Goal: Task Accomplishment & Management: Complete application form

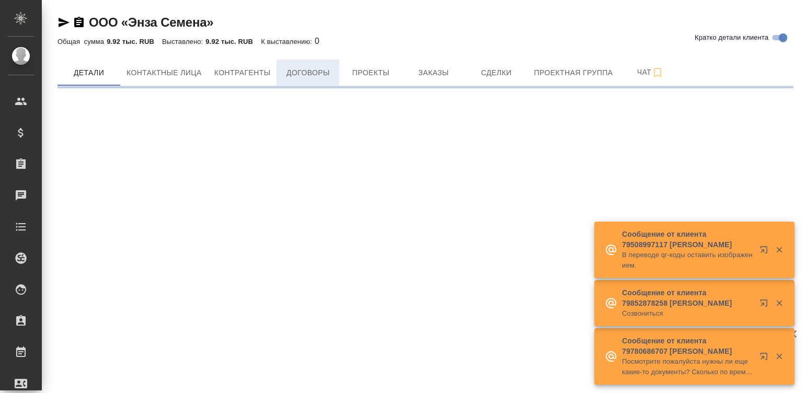
click at [313, 71] on span "Договоры" at bounding box center [308, 72] width 50 height 13
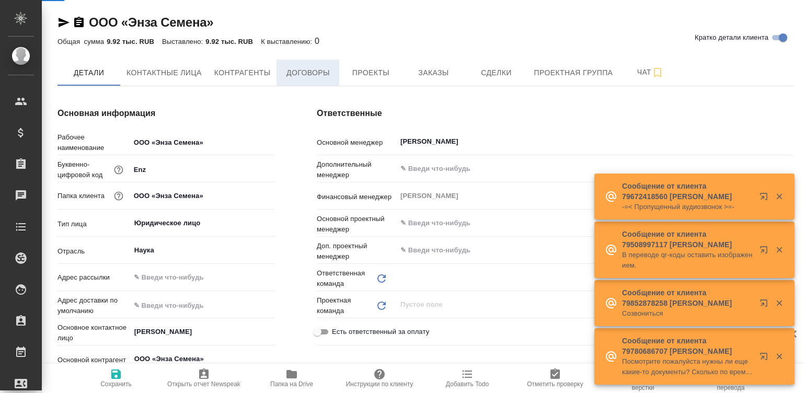
type input "Пушкинская"
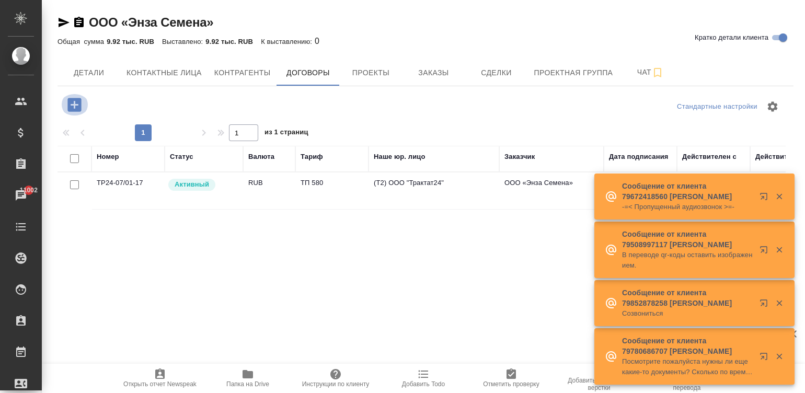
click at [73, 103] on icon "button" at bounding box center [74, 105] width 14 height 14
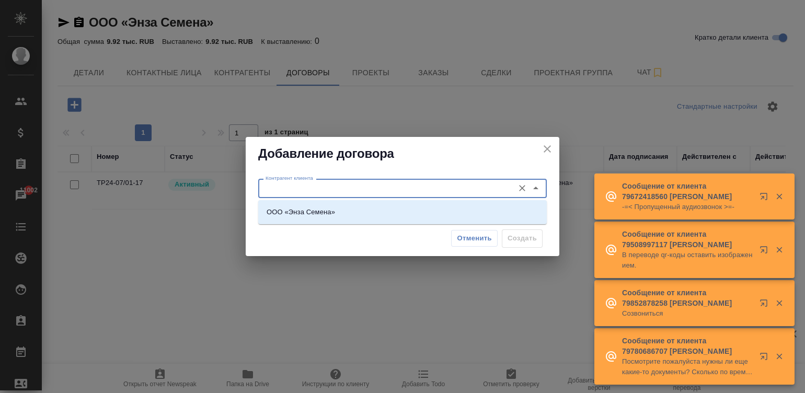
click at [312, 186] on input "Контрагент клиента" at bounding box center [384, 188] width 247 height 13
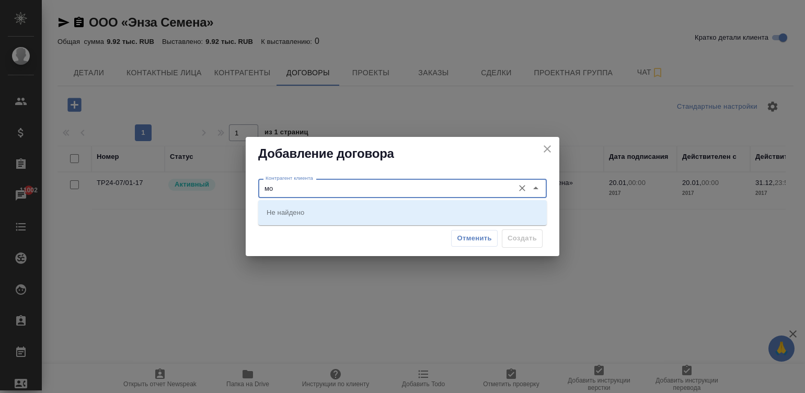
type input "м"
click at [362, 219] on li "ООО «Энза Семена»" at bounding box center [402, 212] width 289 height 19
type input "ООО «Энза Семена»"
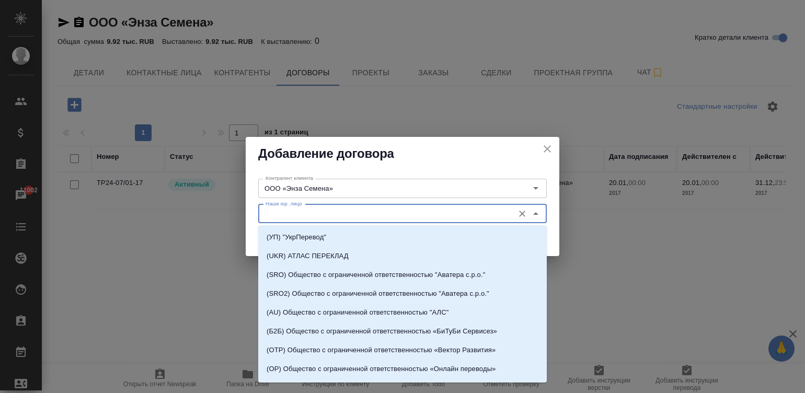
click at [324, 212] on input "Наше юр. лицо" at bounding box center [384, 214] width 247 height 13
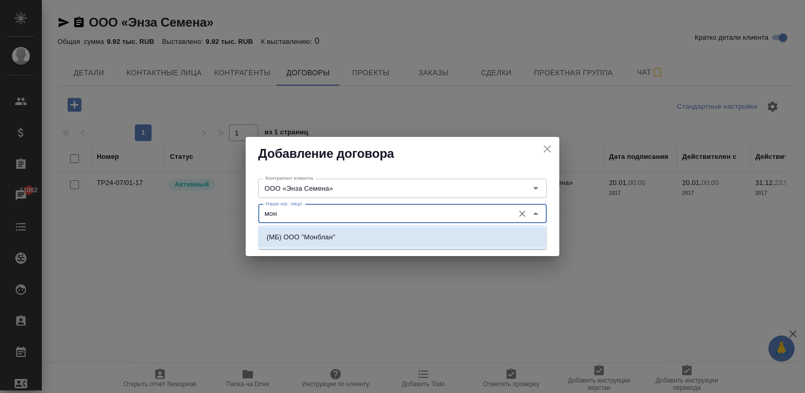
click at [358, 233] on li "(МБ) ООО "Монблан"" at bounding box center [402, 237] width 289 height 19
type input "(МБ) ООО "Монблан""
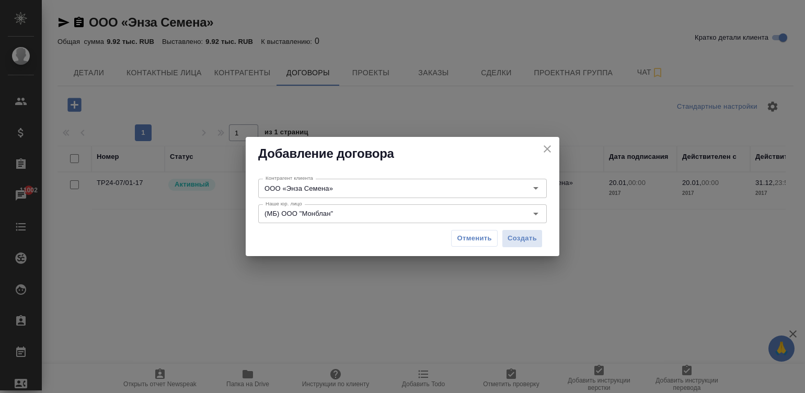
click at [358, 233] on div "Отменить Создать" at bounding box center [402, 238] width 289 height 27
click at [522, 232] on button "Создать" at bounding box center [522, 239] width 41 height 18
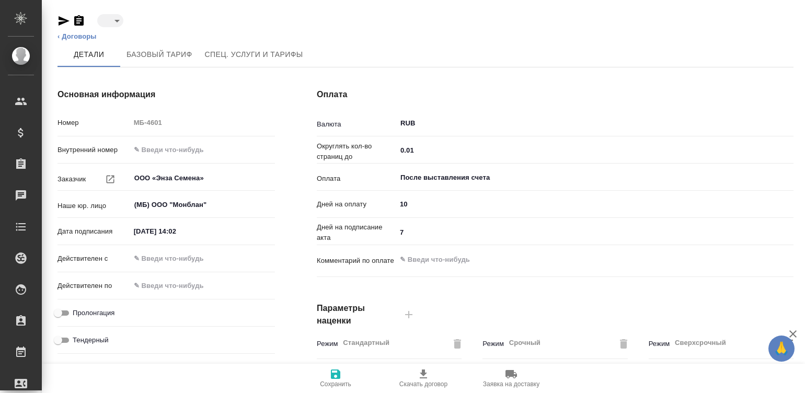
type input "draft"
type textarea "x"
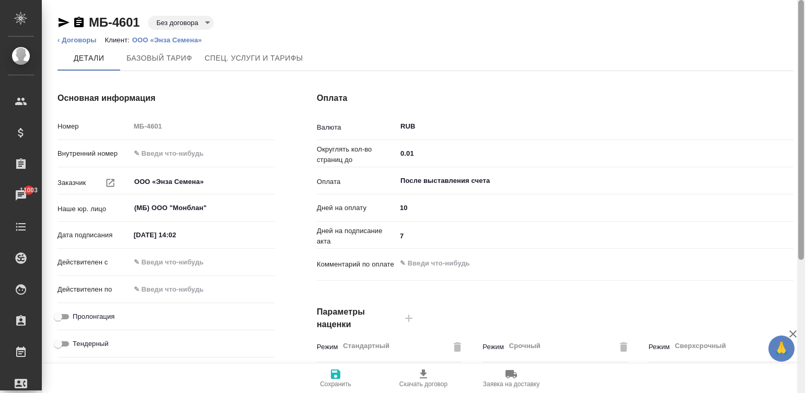
scroll to position [317, 0]
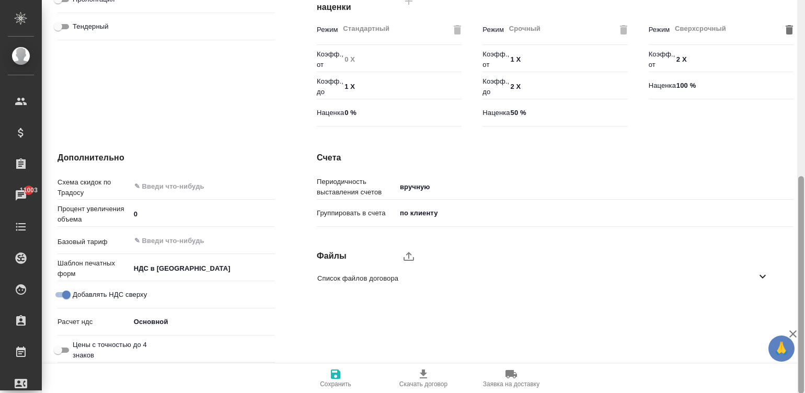
click at [803, 278] on div at bounding box center [801, 197] width 8 height 394
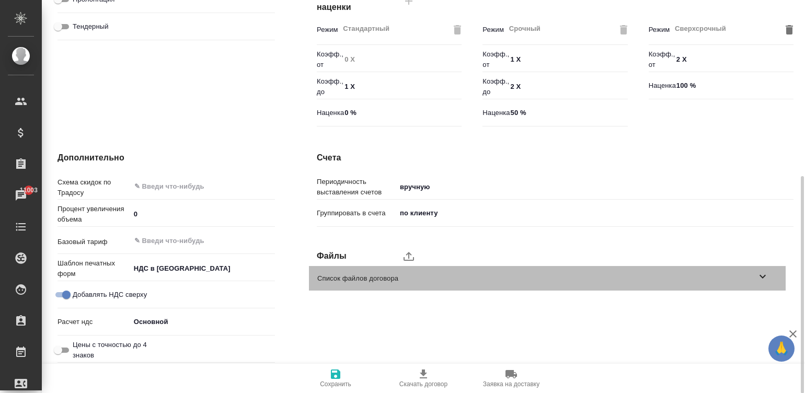
click at [385, 275] on span "Список файлов договора" at bounding box center [536, 278] width 439 height 10
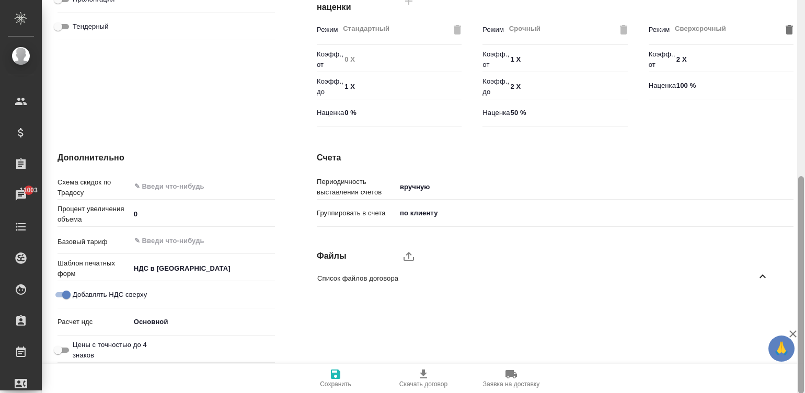
scroll to position [0, 0]
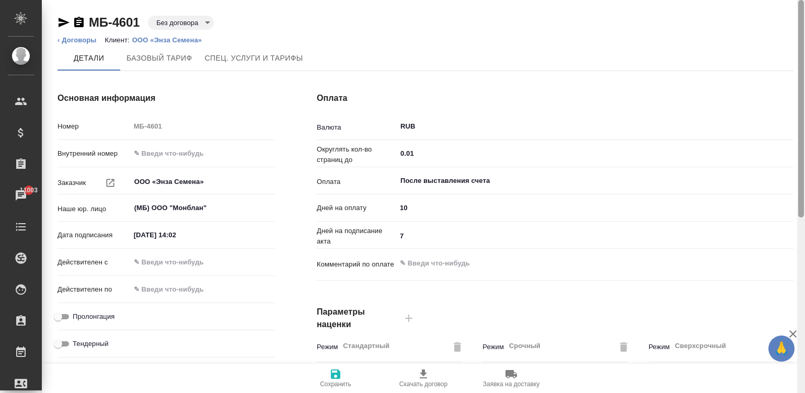
click at [802, 103] on div at bounding box center [801, 197] width 8 height 394
click at [186, 259] on input "text" at bounding box center [177, 262] width 92 height 15
type input "0_.__.____ __:__"
type textarea "x"
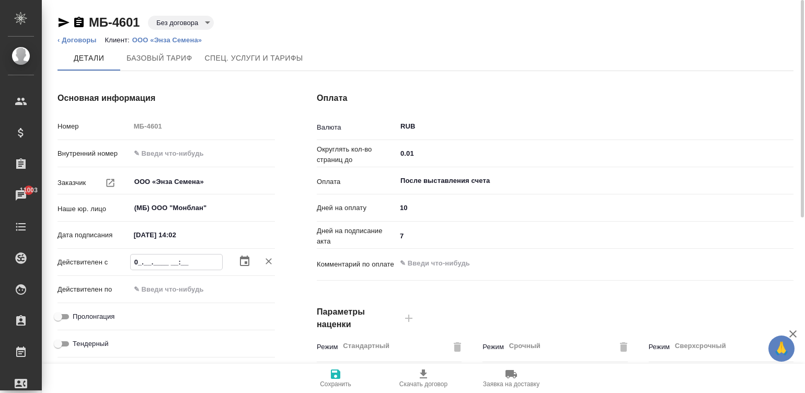
type input "03.__.____ __:__"
type textarea "x"
type input "03.1_.____ __:__"
type textarea "x"
type input "03.__.____ __:__"
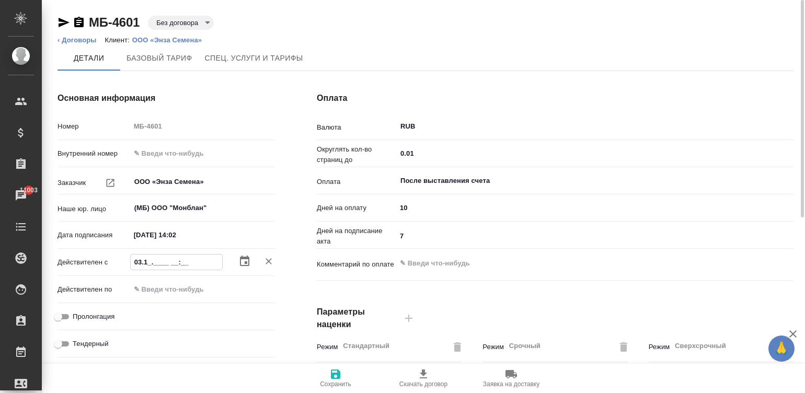
type textarea "x"
type input "03.0_.____ __:__"
type textarea "x"
type input "03.__.____ __:__"
type textarea "x"
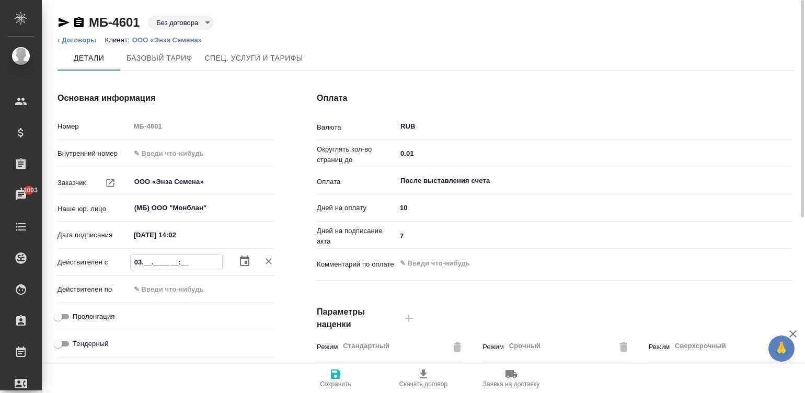
type input "03.1_.____ __:__"
type textarea "x"
type input "03.10.____ __:__"
type textarea "x"
type input "03.10.2___ __:__"
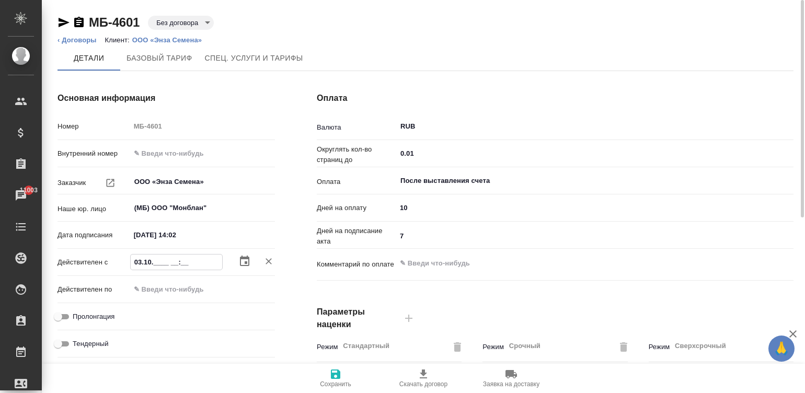
type textarea "x"
type input "03.10.20__ __:__"
type textarea "x"
type input "03.10.202_ __:__"
type textarea "x"
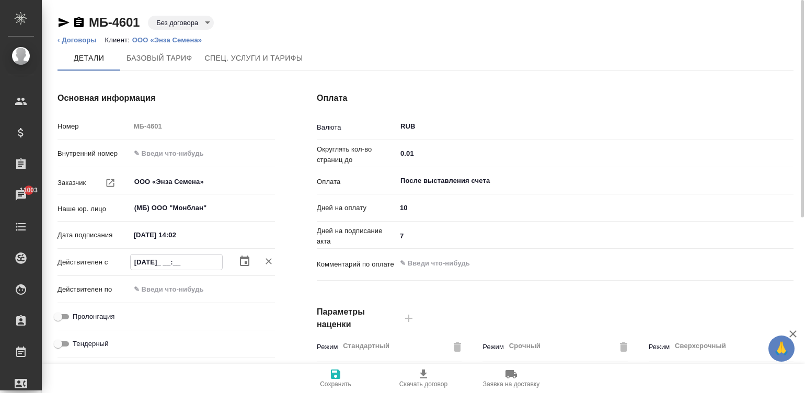
type input "03.10.2025 __:__"
type textarea "x"
type input "03.10.2025 0_:__"
type textarea "x"
type input "03.10.2025 09:__"
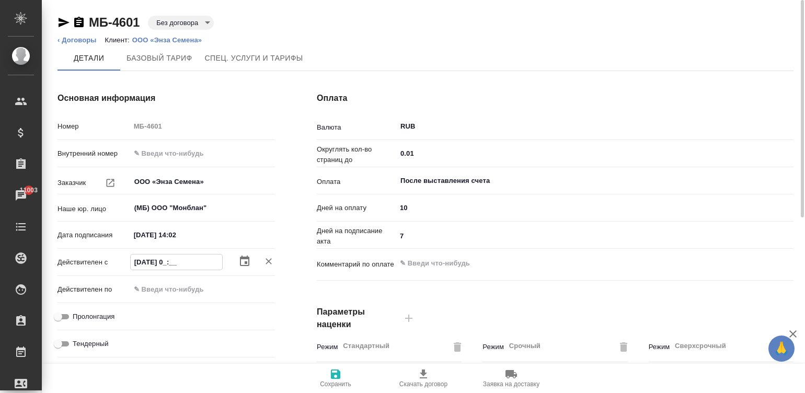
type textarea "x"
type input "03.10.2025 09:0_"
type textarea "x"
type input "03.10.2025 09:00"
type textarea "x"
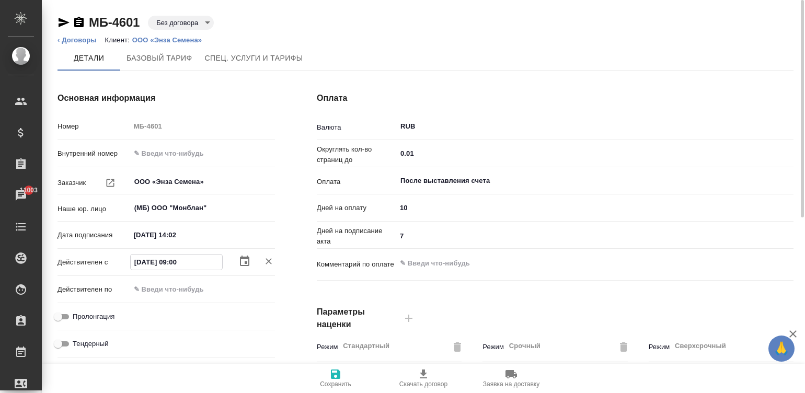
type input "03.10.2025 09:00"
click at [63, 316] on input "Пролонгация" at bounding box center [58, 317] width 38 height 13
checkbox input "true"
type textarea "x"
click at [343, 380] on span "Сохранить" at bounding box center [335, 378] width 75 height 20
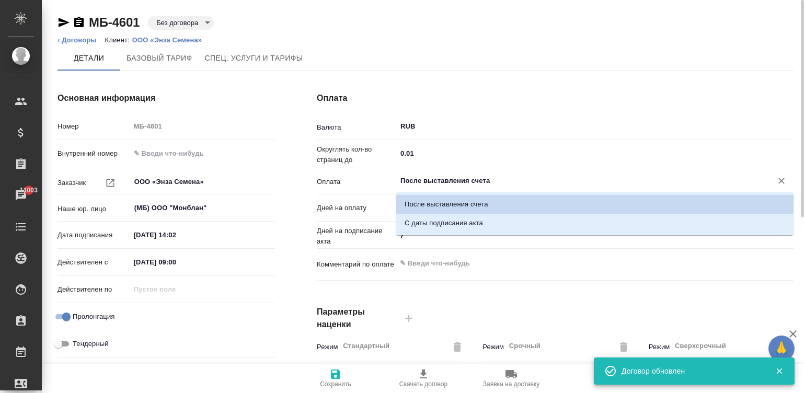
click at [448, 180] on input "После выставления счета" at bounding box center [578, 181] width 356 height 13
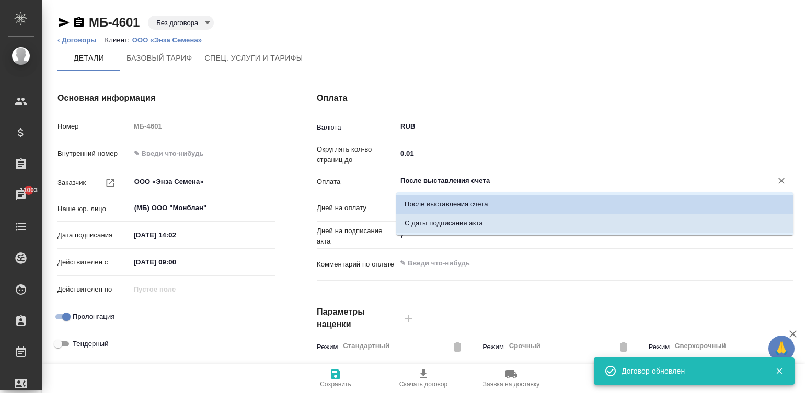
click at [484, 217] on li "С даты подписания акта" at bounding box center [594, 223] width 397 height 19
type input "С даты подписания акта"
type textarea "x"
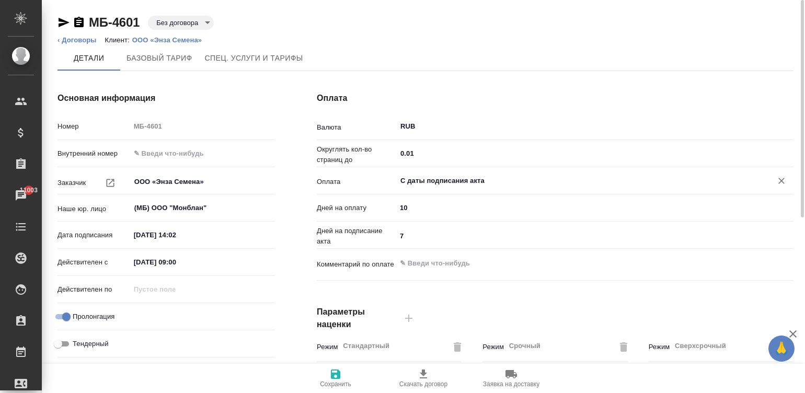
click at [419, 231] on input "7" at bounding box center [594, 236] width 397 height 15
click at [419, 231] on input "7" at bounding box center [595, 236] width 396 height 15
type textarea "x"
type input "5"
type textarea "x"
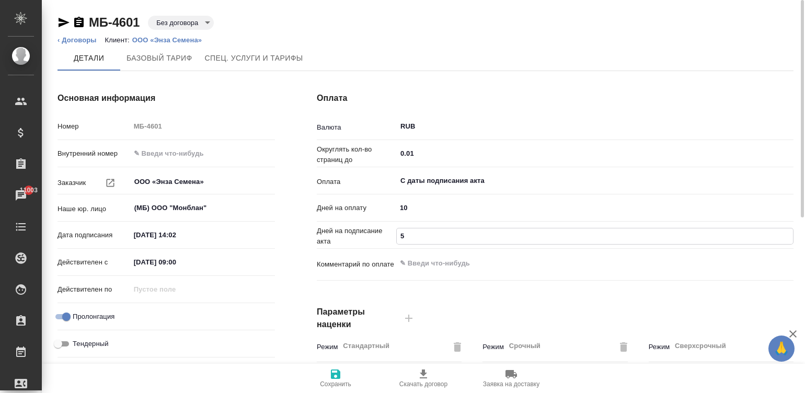
type input "5"
click at [335, 379] on icon "button" at bounding box center [335, 374] width 13 height 13
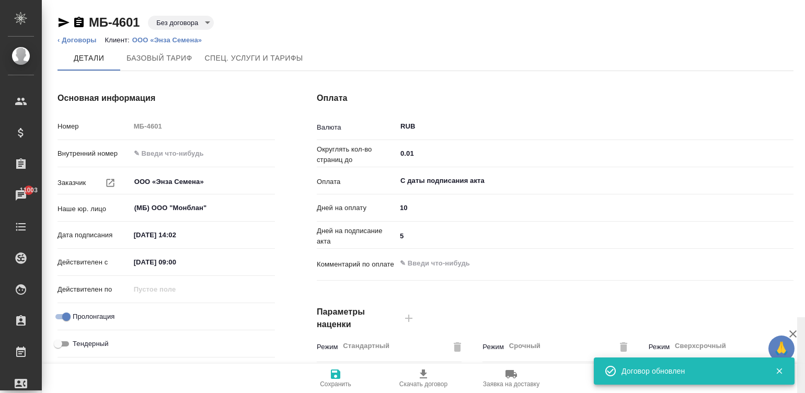
scroll to position [317, 0]
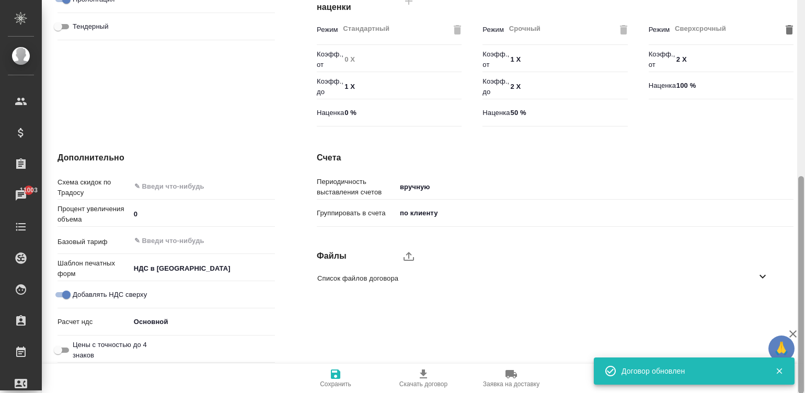
click at [800, 319] on div at bounding box center [801, 197] width 8 height 394
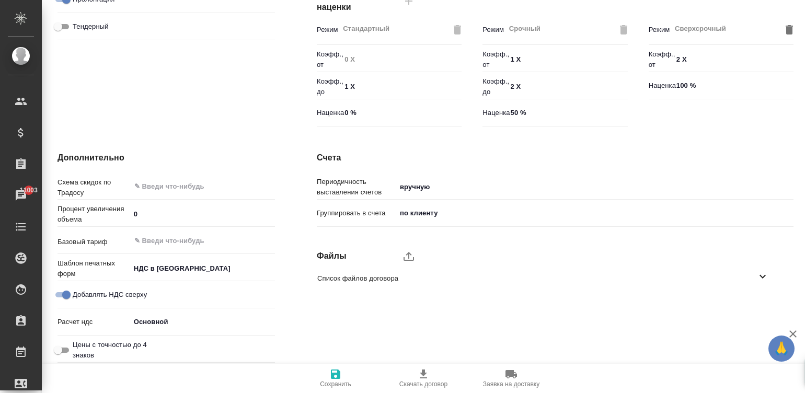
click at [432, 376] on span "Скачать договор" at bounding box center [423, 378] width 75 height 20
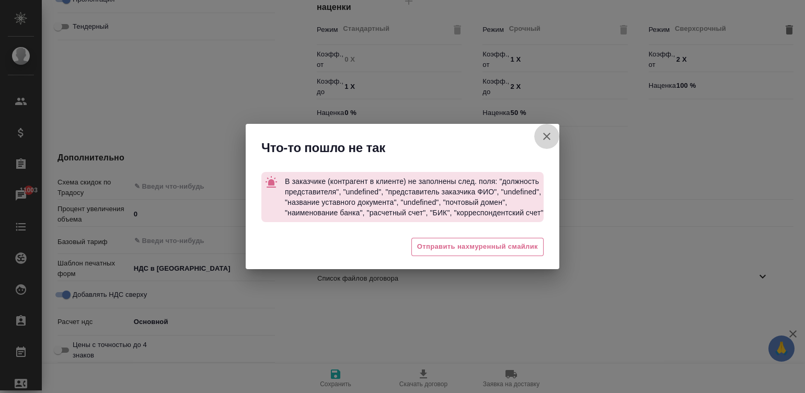
click at [540, 128] on button "button" at bounding box center [546, 136] width 25 height 25
type textarea "x"
